Goal: Task Accomplishment & Management: Use online tool/utility

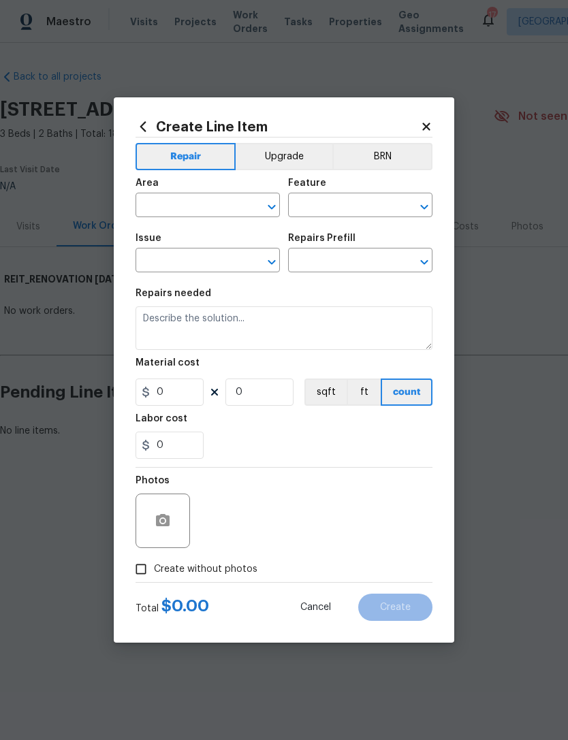
scroll to position [0, 202]
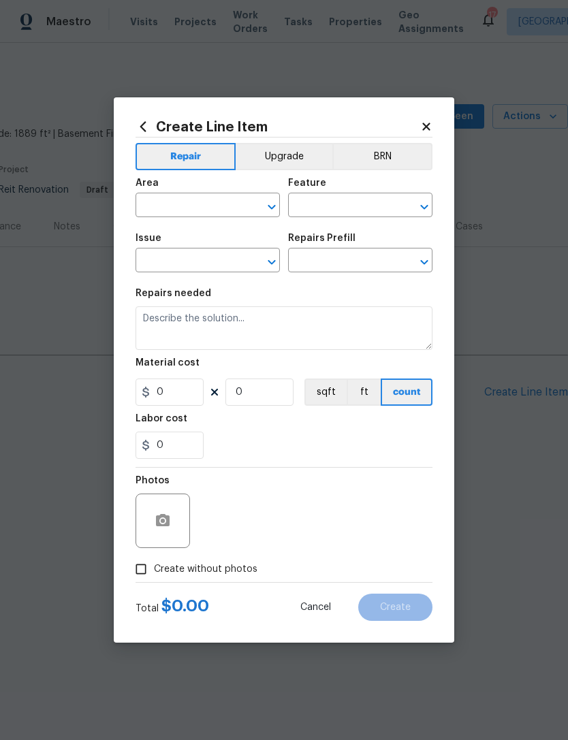
click at [422, 99] on div "Create Line Item Repair Upgrade BRN Area ​ Feature ​ Issue ​ Repairs Prefill ​ …" at bounding box center [284, 370] width 341 height 546
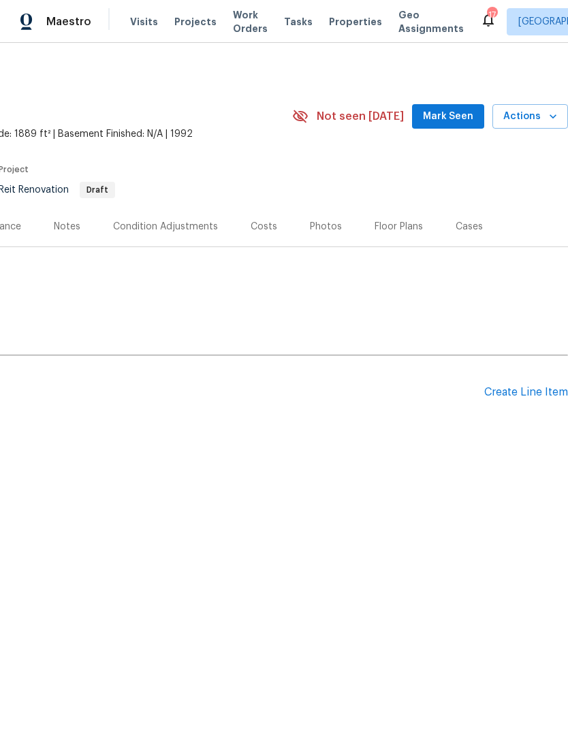
click at [521, 387] on div "Create Line Item" at bounding box center [526, 392] width 84 height 13
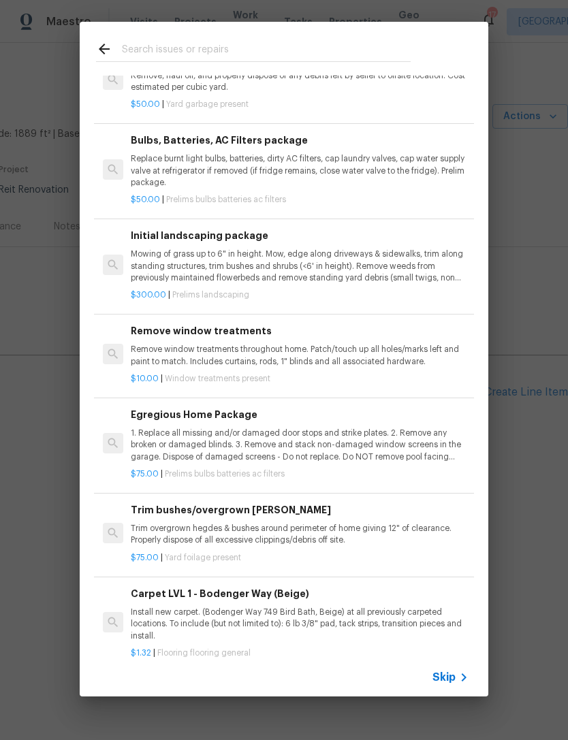
scroll to position [135, 0]
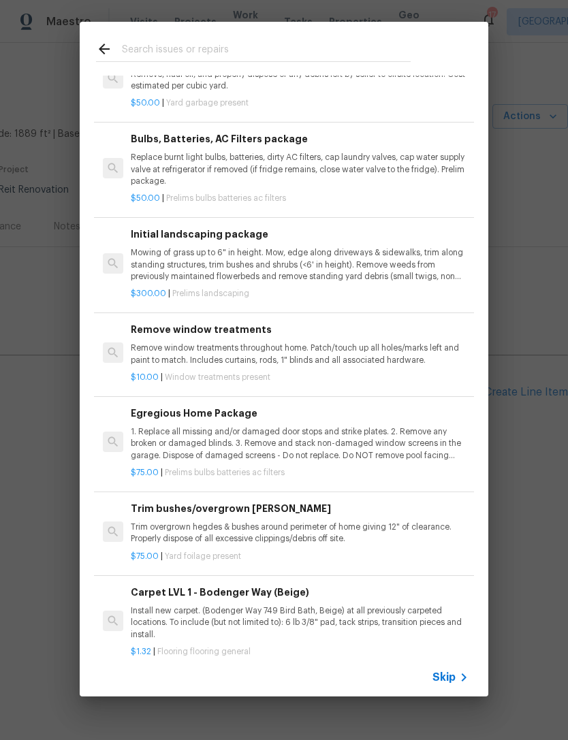
click at [161, 536] on p "Trim overgrown hegdes & bushes around perimeter of home giving 12" of clearance…" at bounding box center [300, 533] width 338 height 23
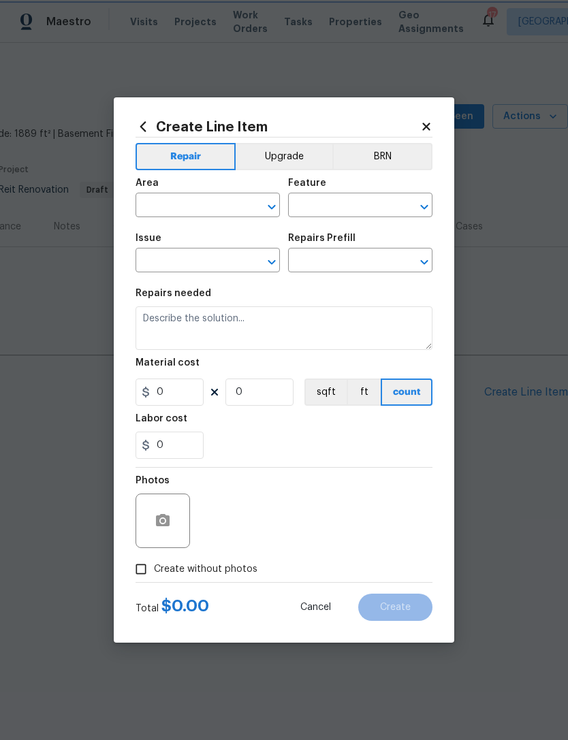
type input "Dead/overgrown tree or foliage"
type input "Trim bushes/overgrown [PERSON_NAME] $75.00"
type textarea "Trim overgrown hegdes & bushes around perimeter of home giving 12" of clearance…"
type input "75"
type input "1"
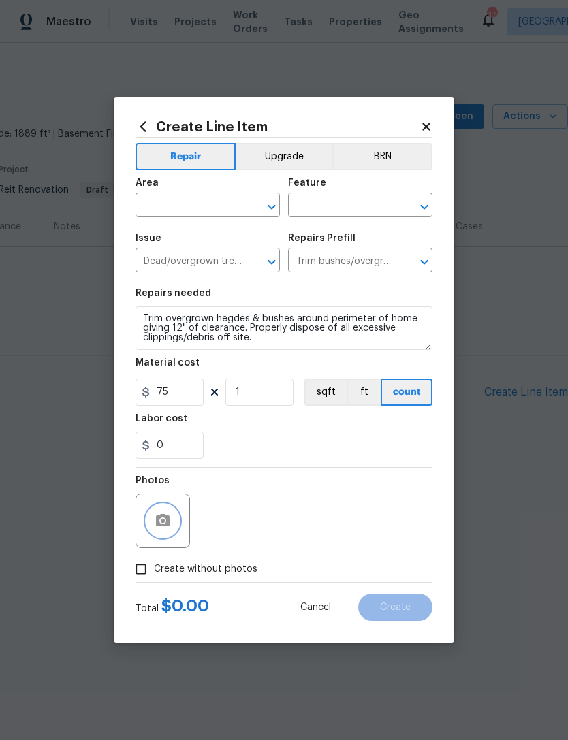
click at [147, 530] on button "button" at bounding box center [162, 521] width 33 height 33
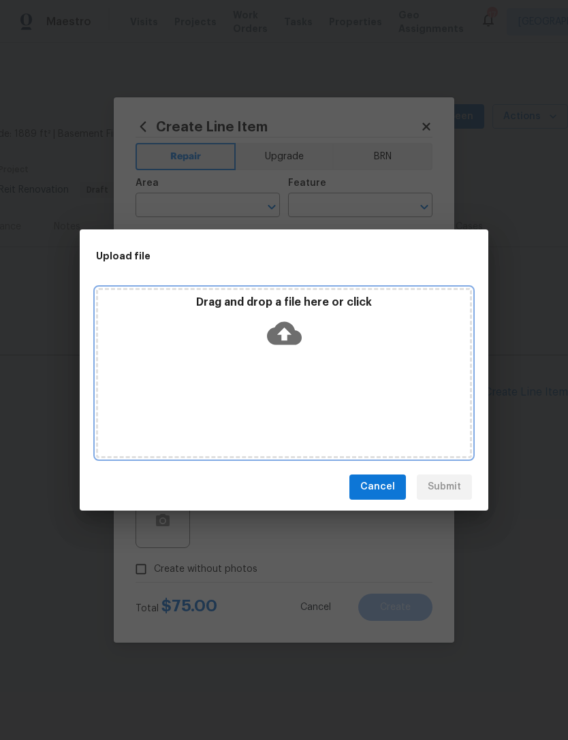
click at [281, 333] on icon at bounding box center [284, 333] width 35 height 35
